Goal: Task Accomplishment & Management: Manage account settings

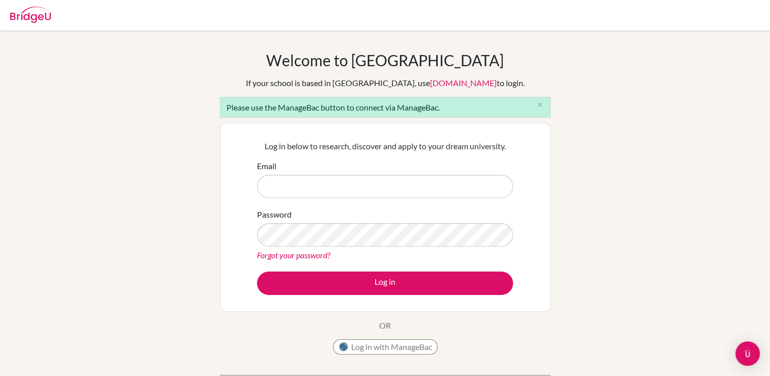
click at [293, 183] on input "Email" at bounding box center [385, 186] width 256 height 23
type input "[EMAIL_ADDRESS][DOMAIN_NAME]"
click at [257, 271] on button "Log in" at bounding box center [385, 282] width 256 height 23
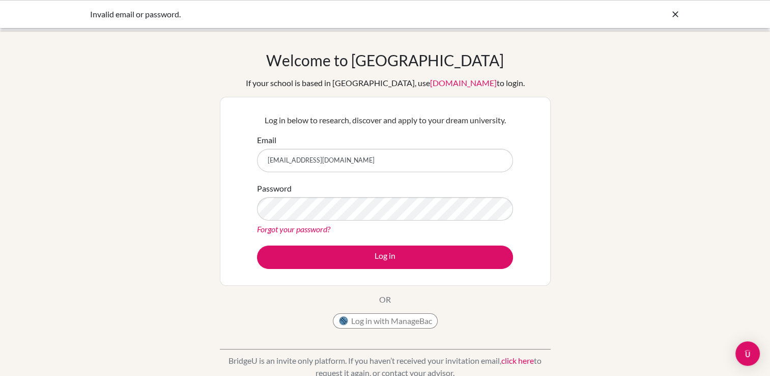
click at [676, 14] on icon at bounding box center [676, 14] width 10 height 10
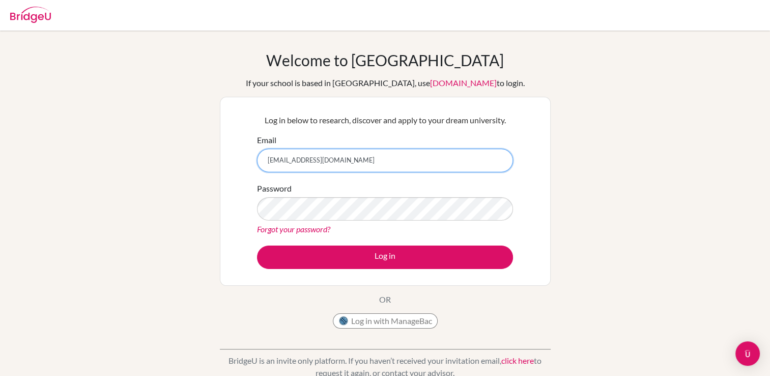
click at [285, 162] on input "[EMAIL_ADDRESS][DOMAIN_NAME]" at bounding box center [385, 160] width 256 height 23
type input "cynthia@eischools.ae"
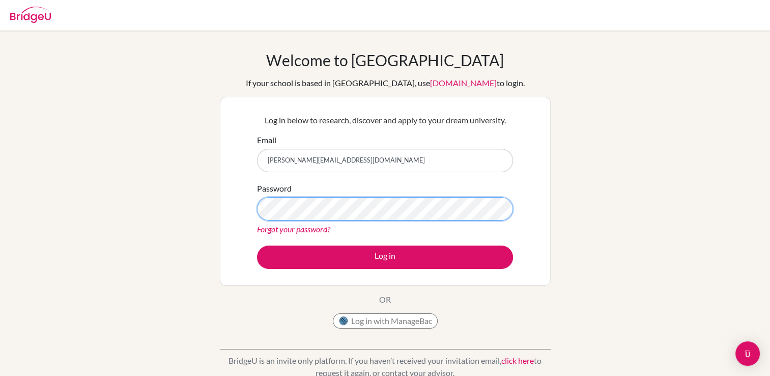
click at [257, 245] on button "Log in" at bounding box center [385, 256] width 256 height 23
